Goal: Entertainment & Leisure: Browse casually

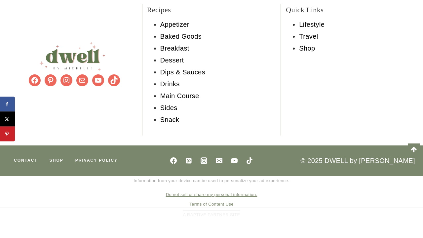
scroll to position [5952, 0]
